Goal: Navigation & Orientation: Go to known website

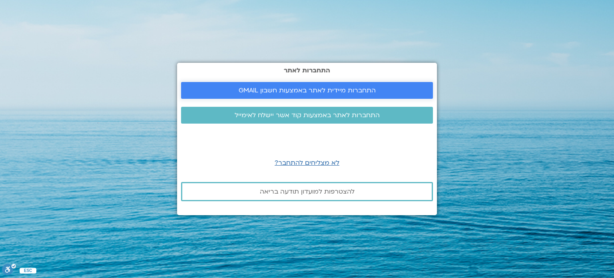
click at [256, 91] on span "התחברות מיידית לאתר באמצעות חשבון GMAIL" at bounding box center [307, 90] width 137 height 7
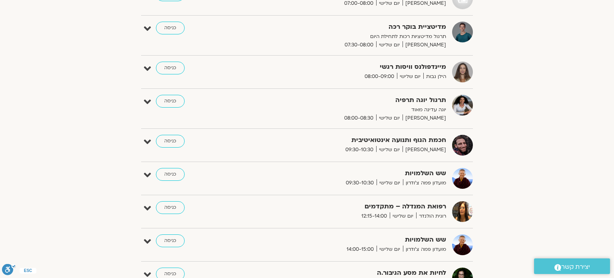
scroll to position [186, 0]
click at [164, 144] on link "כניסה" at bounding box center [170, 140] width 29 height 13
